Goal: Task Accomplishment & Management: Use online tool/utility

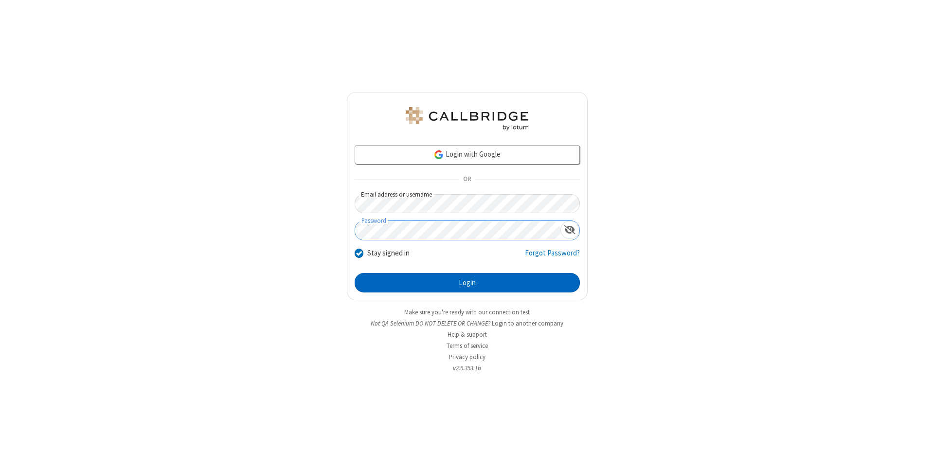
click at [467, 283] on button "Login" at bounding box center [467, 282] width 225 height 19
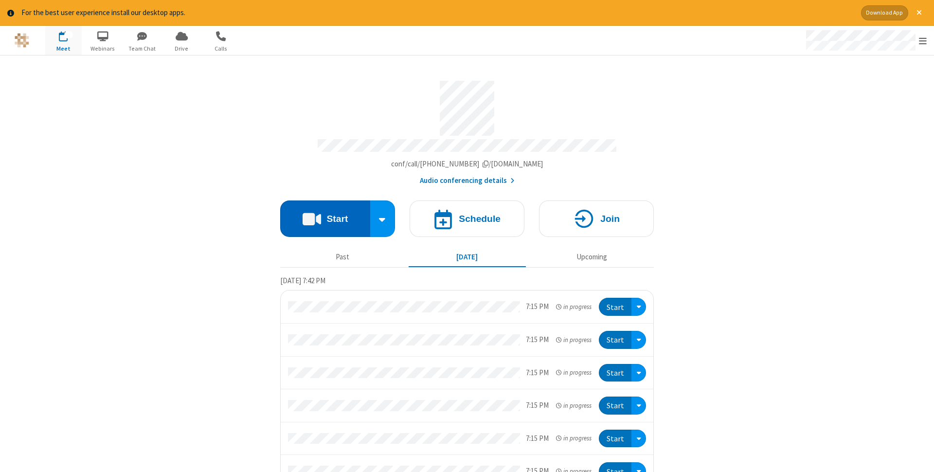
click at [325, 216] on button "Start" at bounding box center [325, 218] width 90 height 36
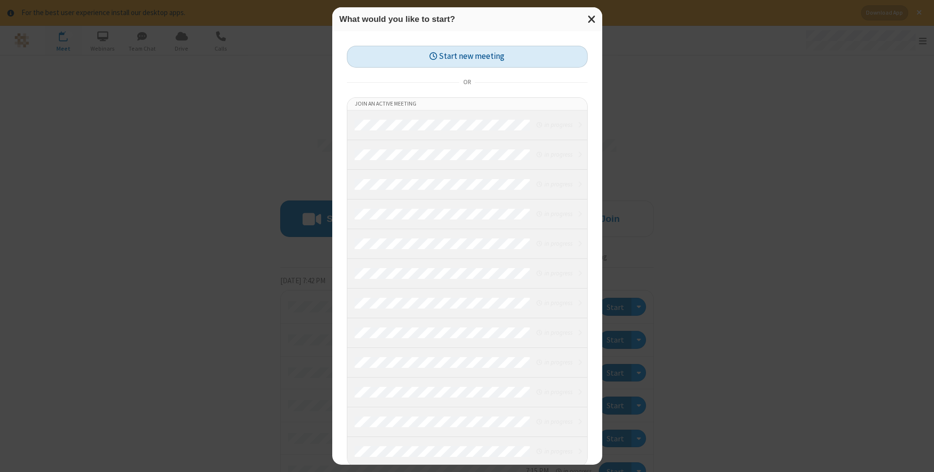
click at [467, 56] on button "Start new meeting" at bounding box center [467, 57] width 241 height 22
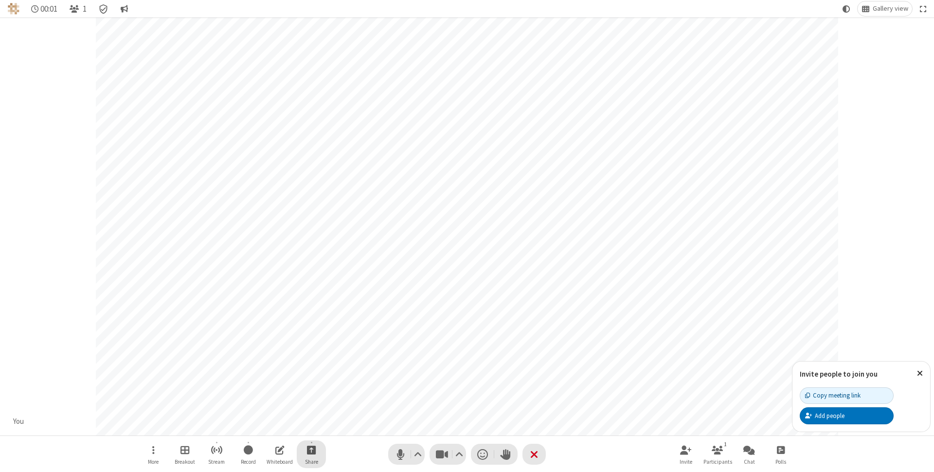
click at [311, 450] on span "Start sharing" at bounding box center [311, 450] width 9 height 12
click at [311, 390] on span "Share additional camera" at bounding box center [317, 392] width 72 height 8
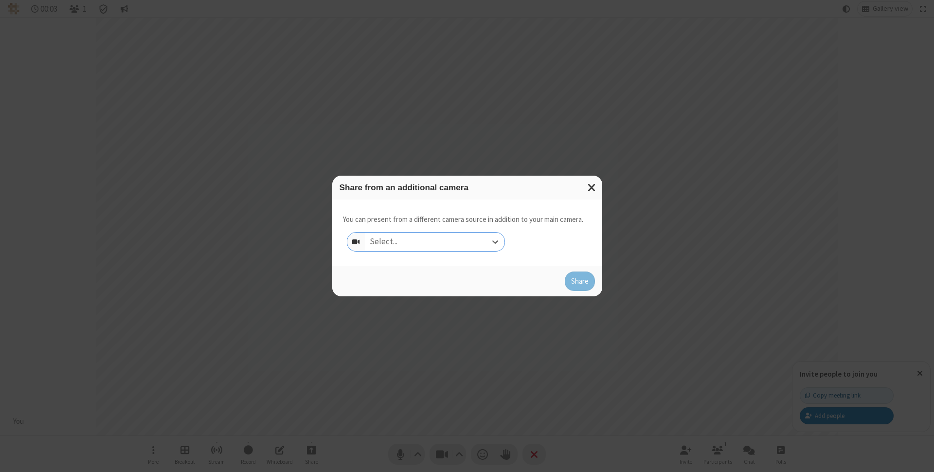
click at [434, 242] on div "Select..." at bounding box center [435, 242] width 140 height 18
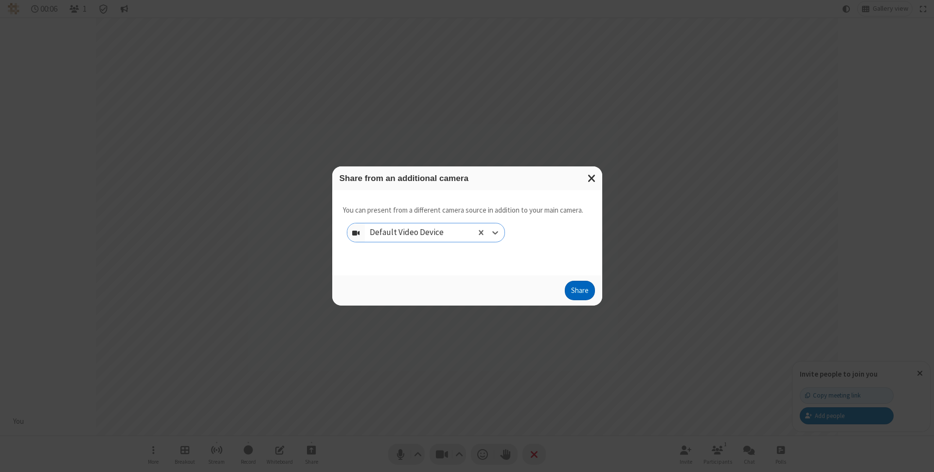
click at [579, 292] on button "Share" at bounding box center [580, 290] width 30 height 19
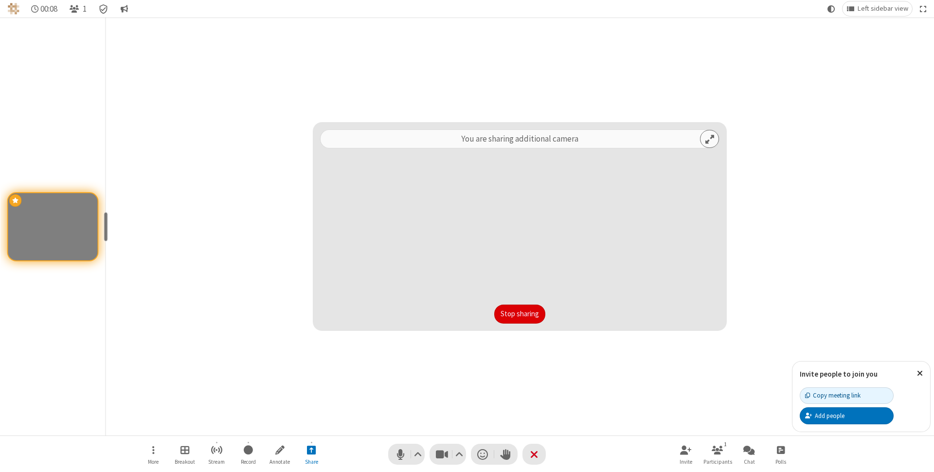
click at [520, 314] on button "Stop sharing" at bounding box center [519, 314] width 51 height 19
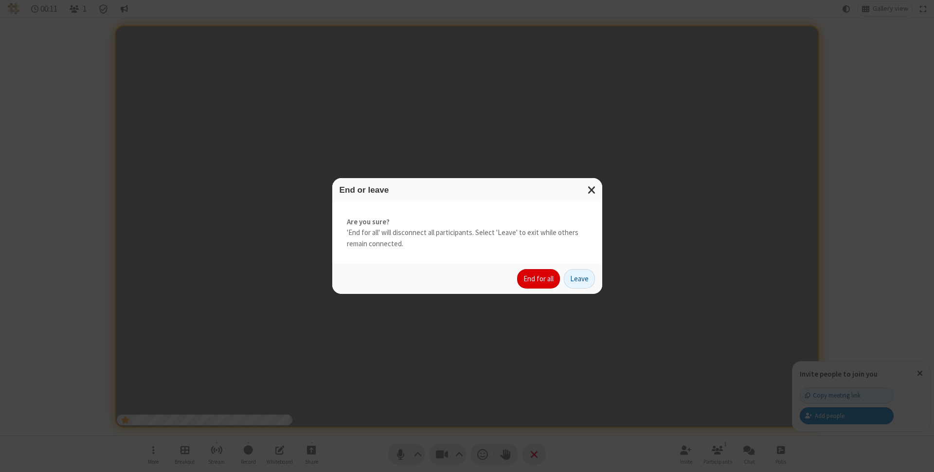
click at [539, 279] on button "End for all" at bounding box center [538, 278] width 43 height 19
